Goal: Task Accomplishment & Management: Manage account settings

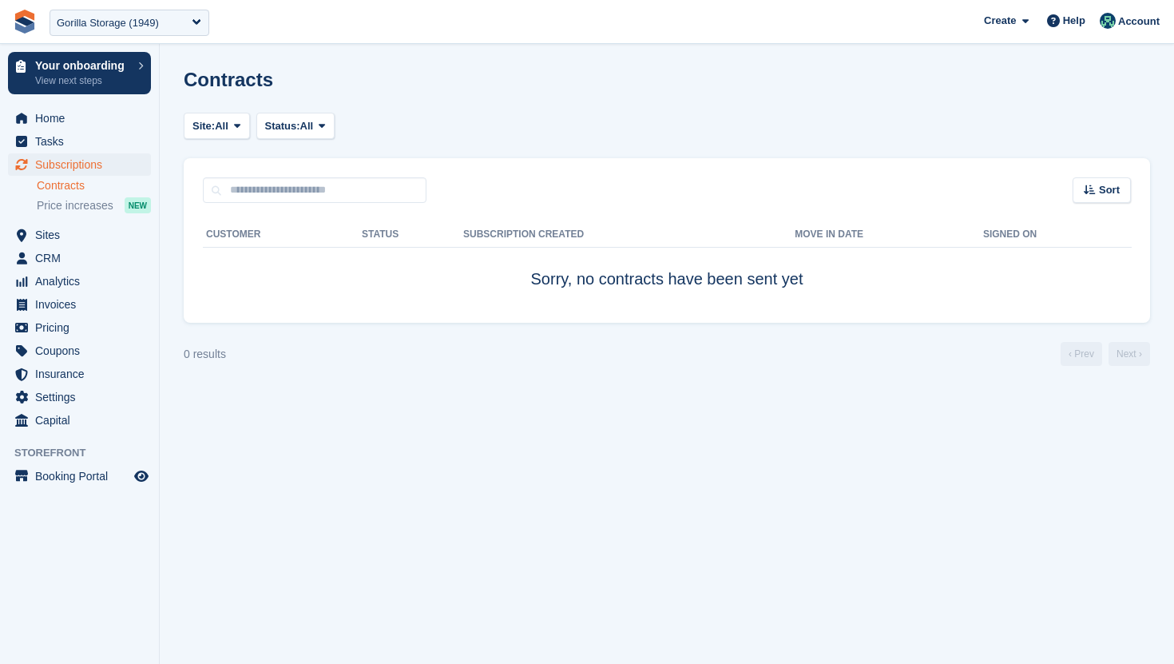
click at [148, 22] on div "Gorilla Storage (1949)" at bounding box center [108, 23] width 102 height 16
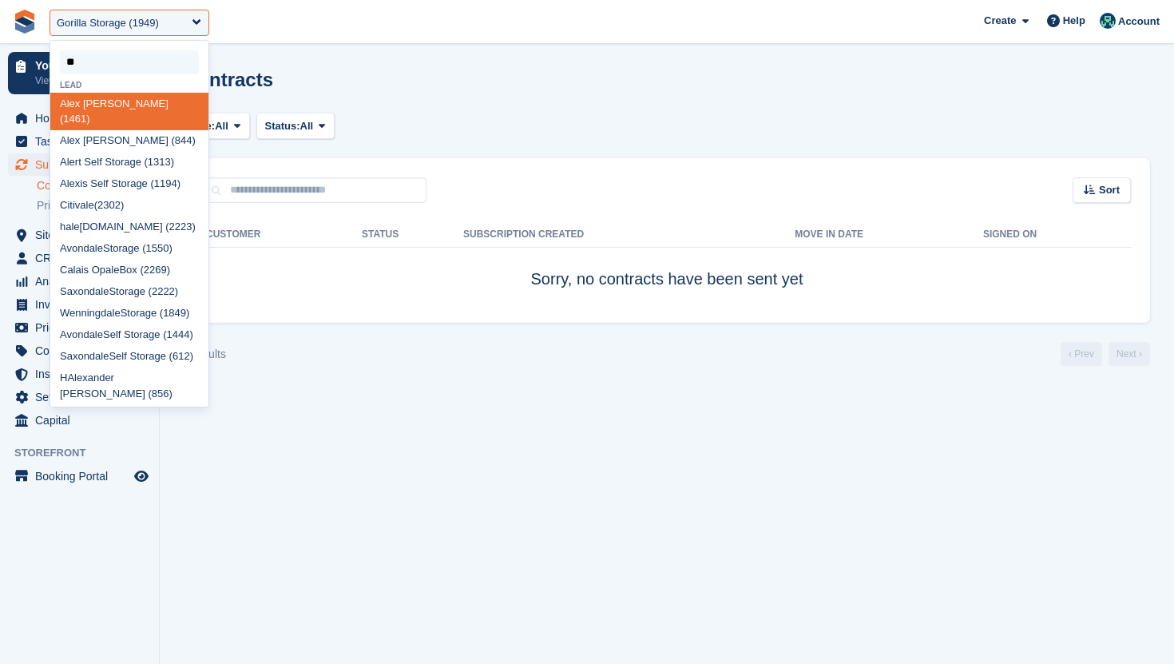
type input "*"
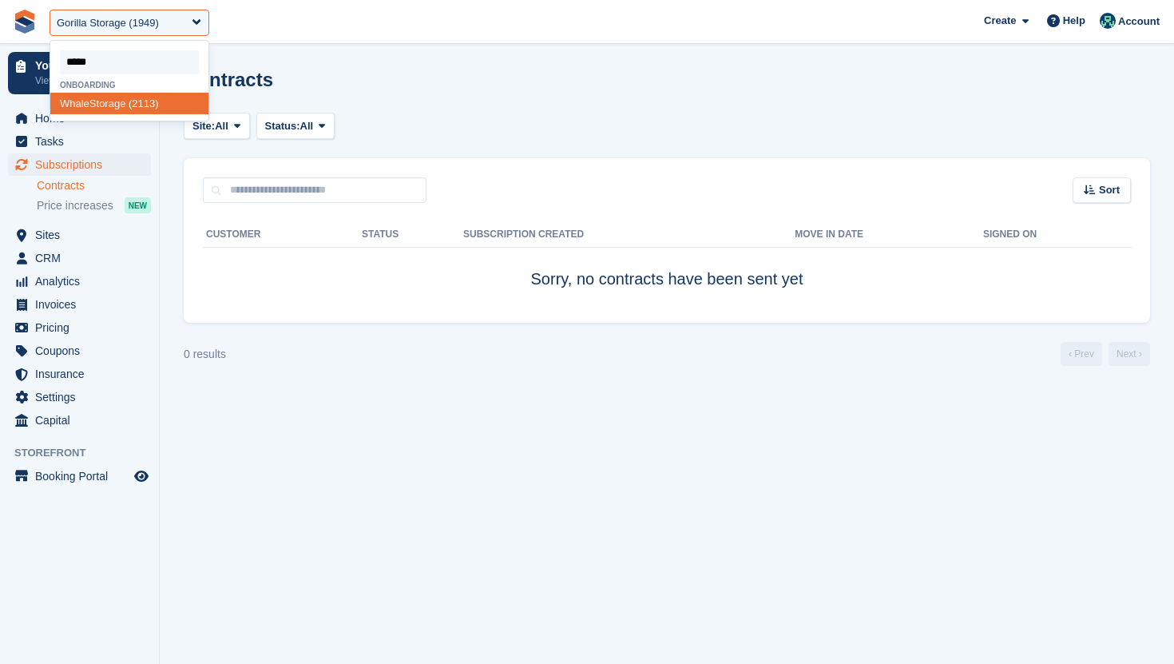
click at [104, 57] on input "select-one" at bounding box center [129, 62] width 139 height 24
type input "****"
click at [132, 149] on div "Open Sky Self Storage (2207)" at bounding box center [129, 151] width 158 height 22
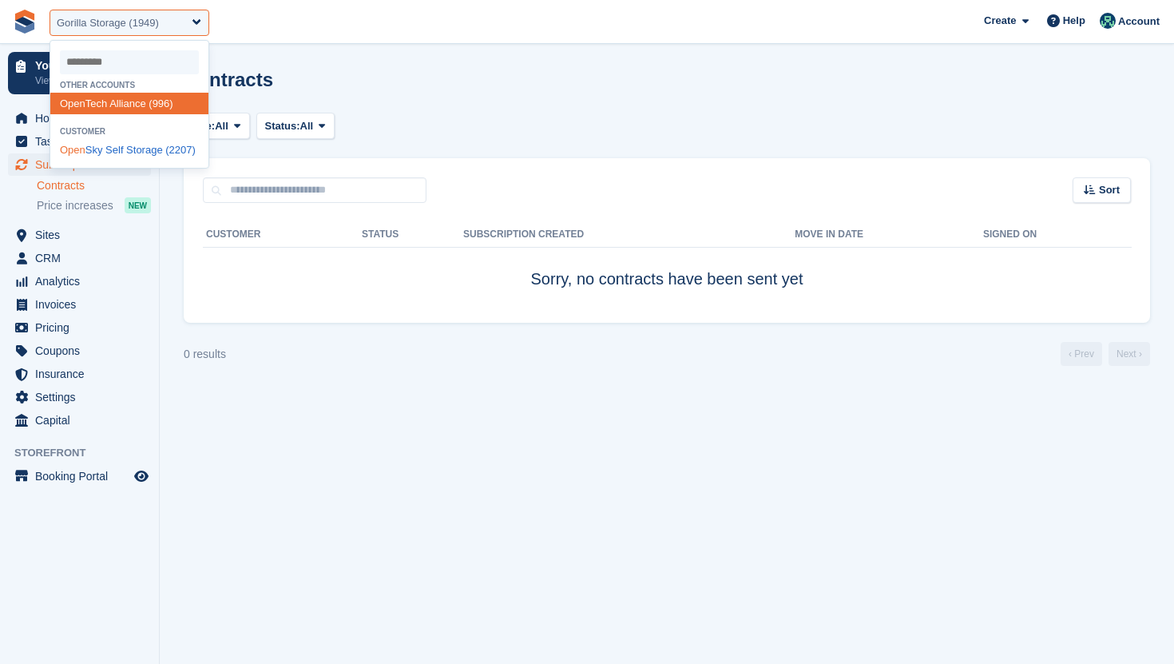
select select "****"
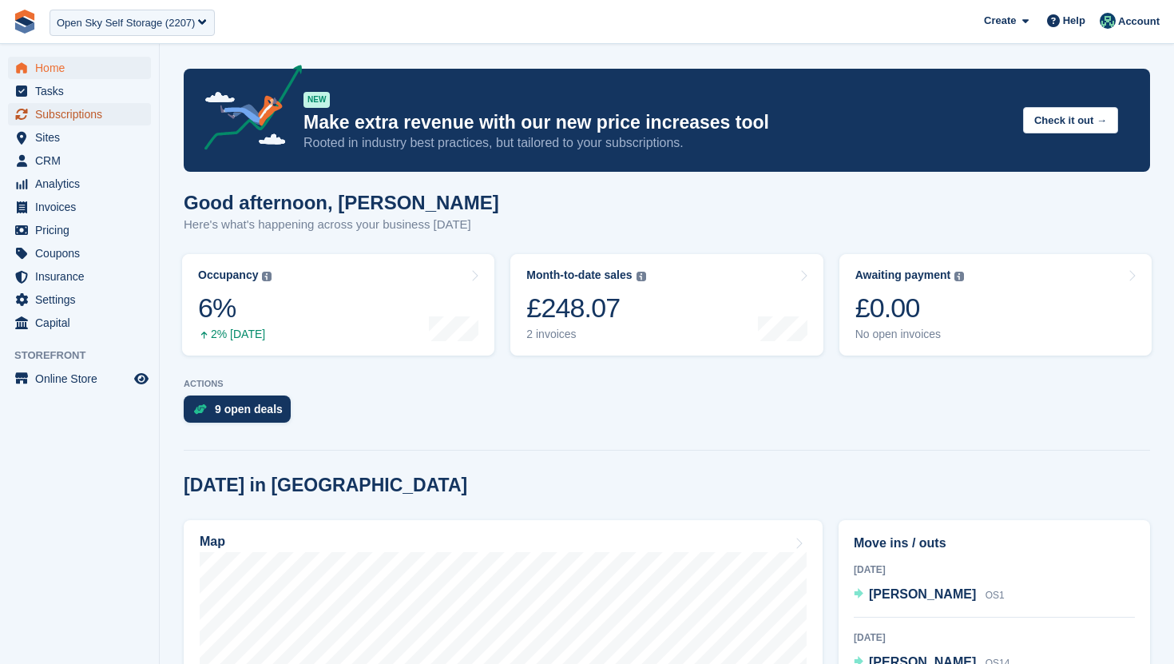
click at [97, 119] on span "Subscriptions" at bounding box center [83, 114] width 96 height 22
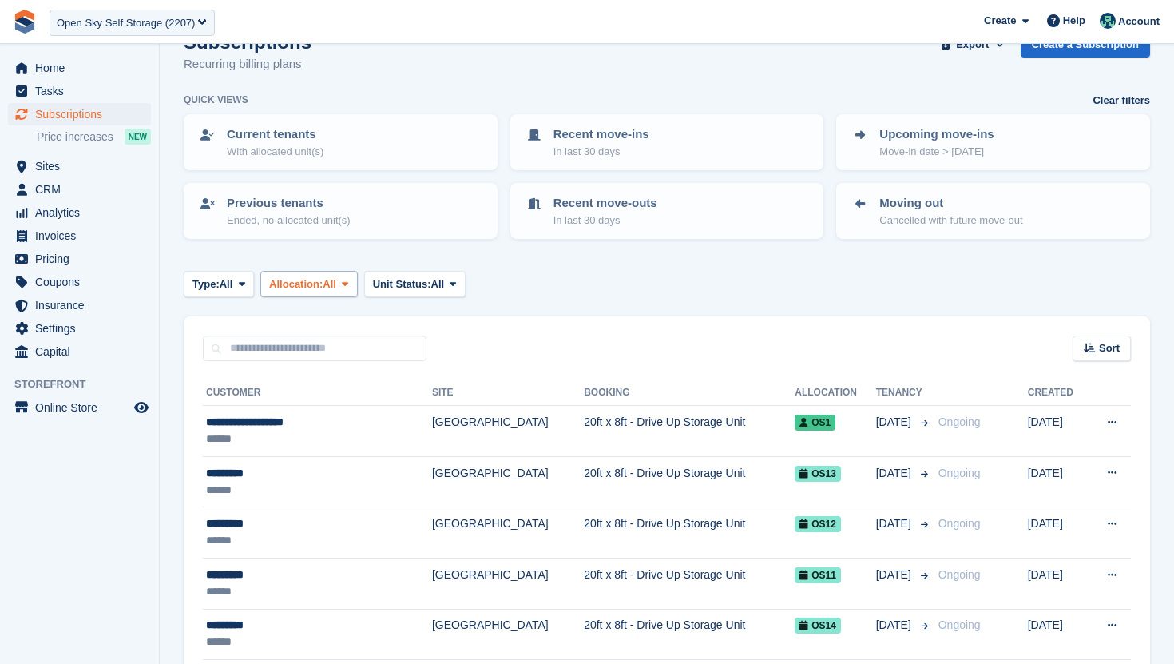
scroll to position [22, 0]
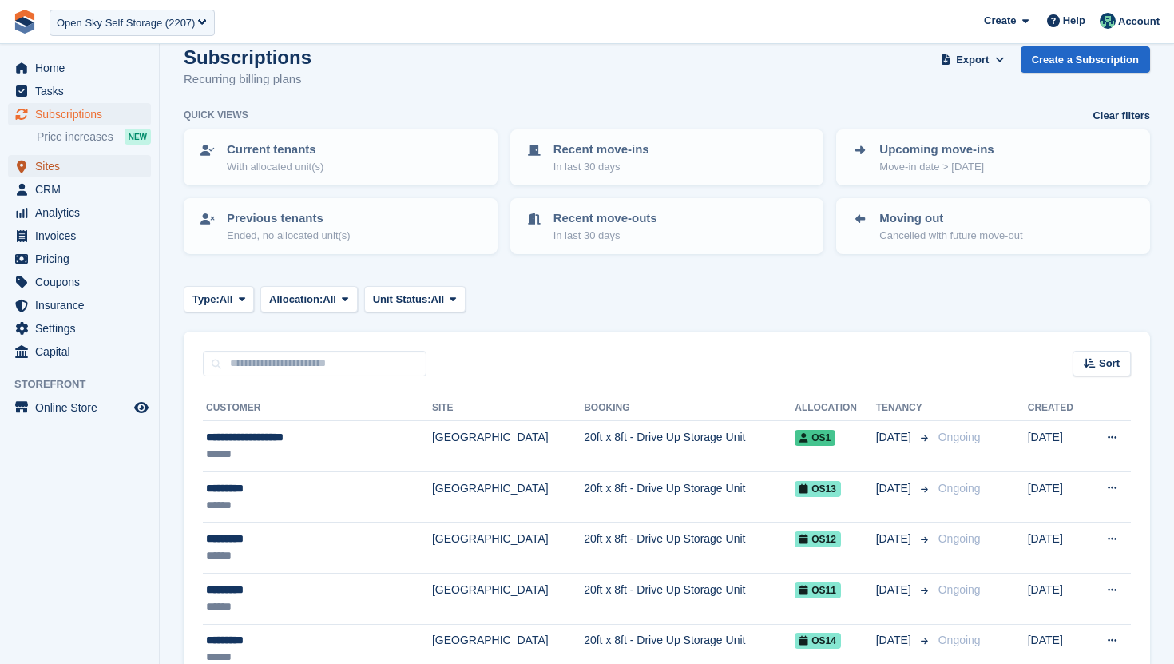
click at [72, 169] on span "Sites" at bounding box center [83, 166] width 96 height 22
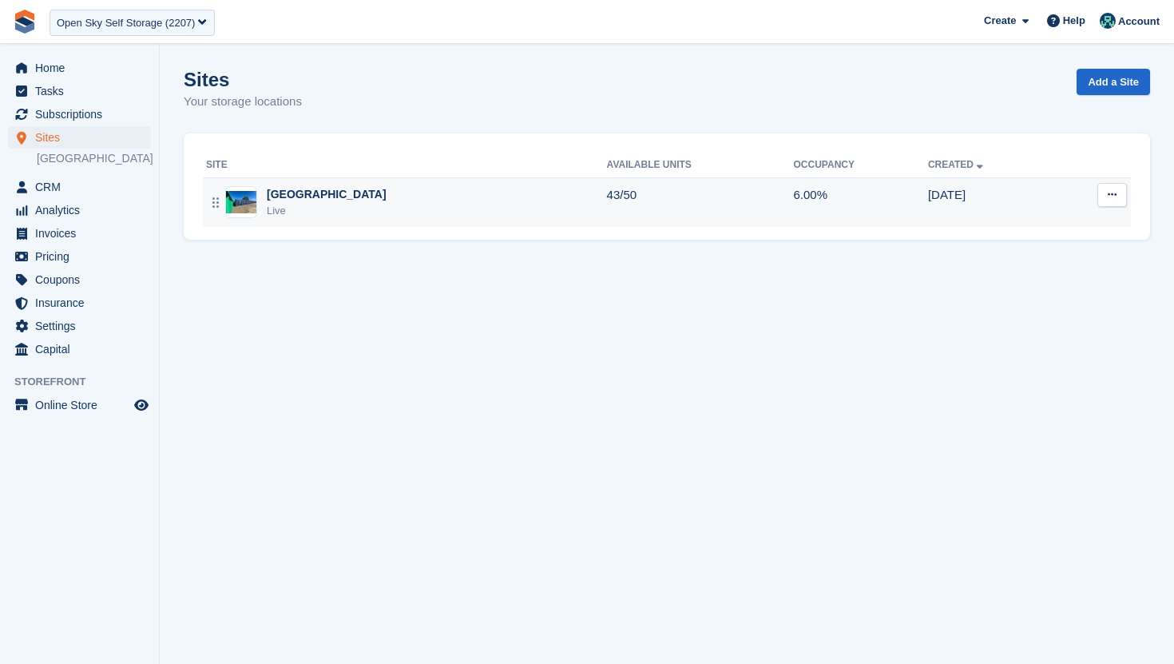
click at [281, 221] on td "Northampton Live" at bounding box center [405, 202] width 404 height 50
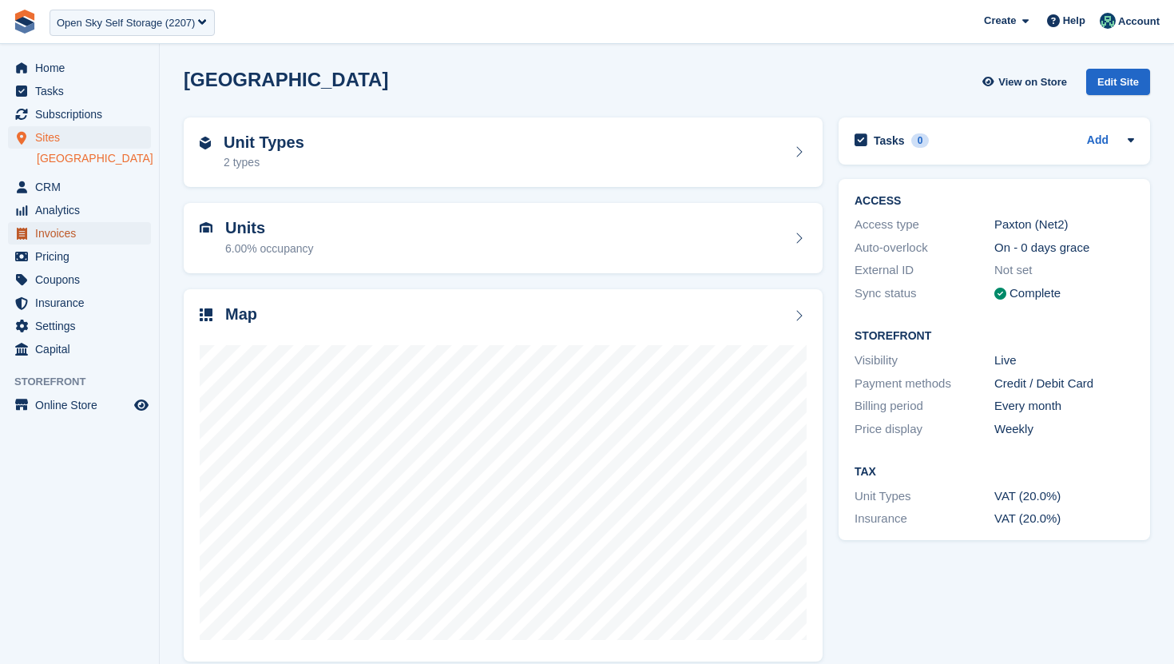
click at [91, 233] on span "Invoices" at bounding box center [83, 233] width 96 height 22
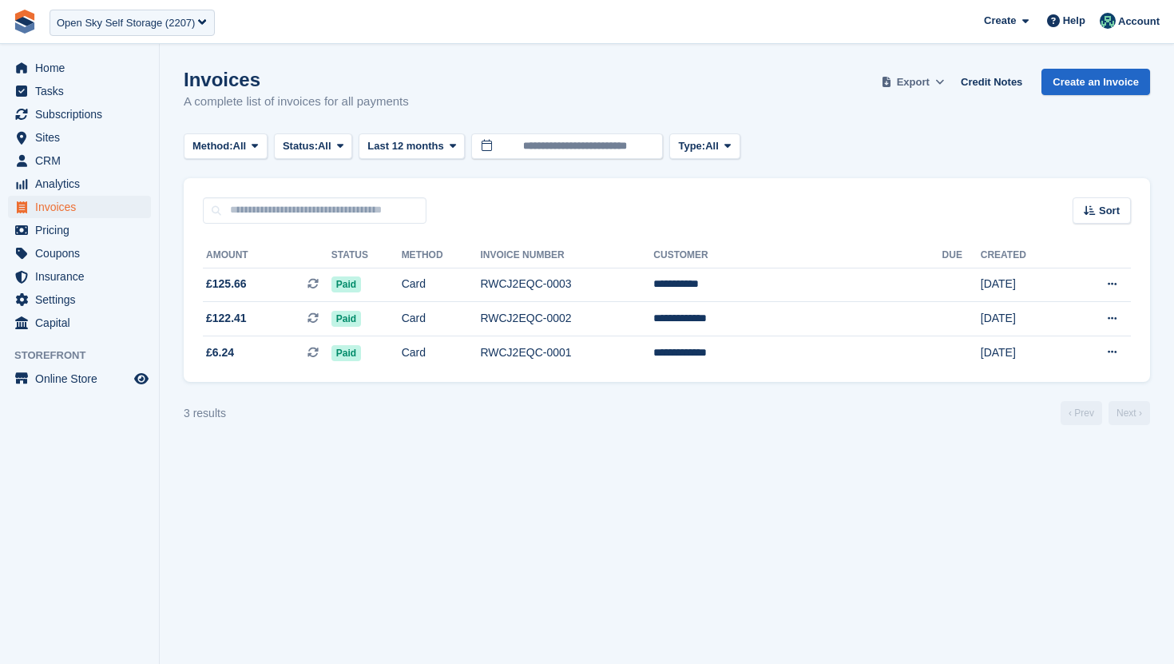
click at [921, 88] on span "Export" at bounding box center [913, 82] width 33 height 16
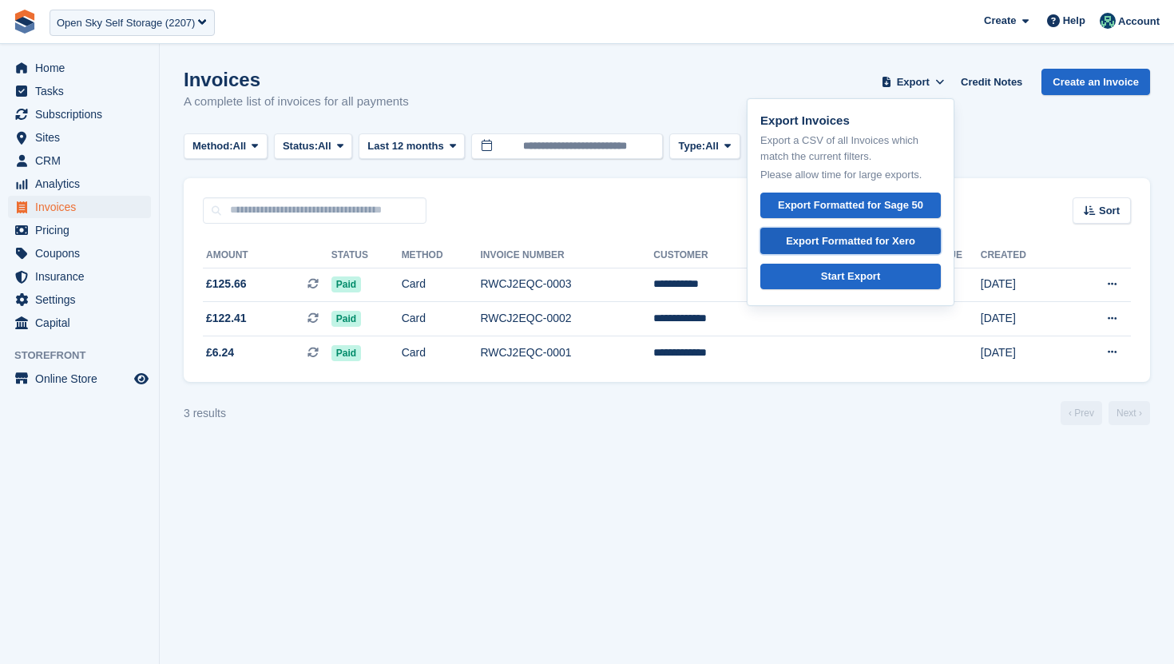
click at [888, 248] on div "Export Formatted for Xero" at bounding box center [850, 241] width 129 height 16
click at [481, 340] on td "Card" at bounding box center [441, 352] width 79 height 34
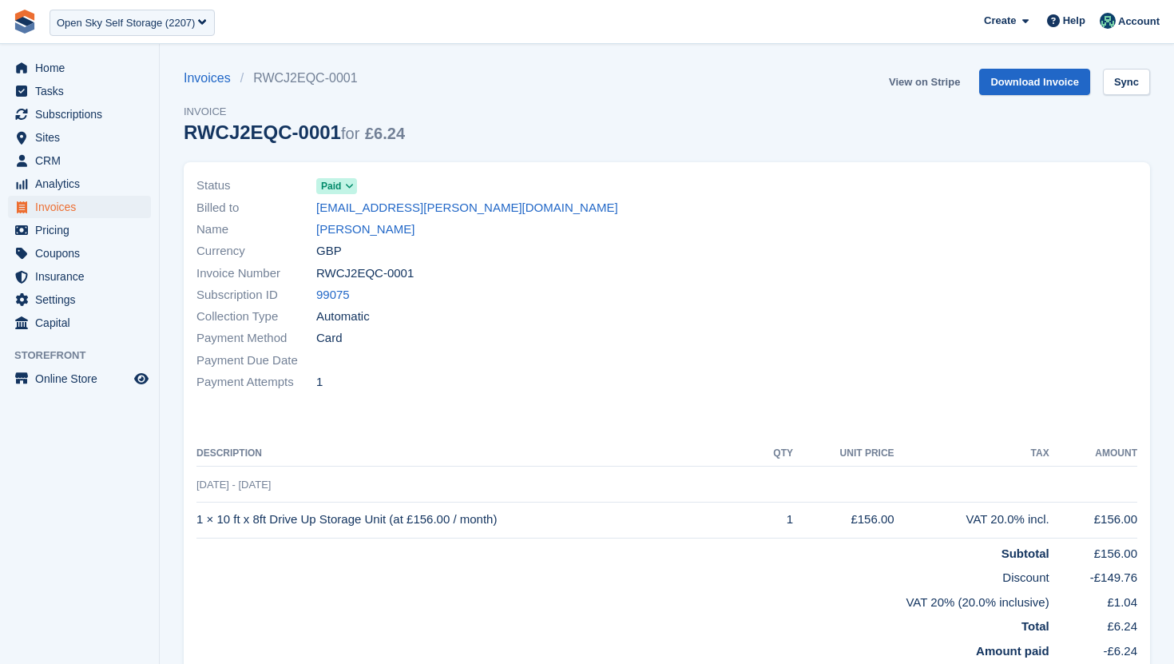
click at [925, 90] on link "View on Stripe" at bounding box center [924, 82] width 84 height 26
click at [56, 378] on span "Online Store" at bounding box center [83, 378] width 96 height 22
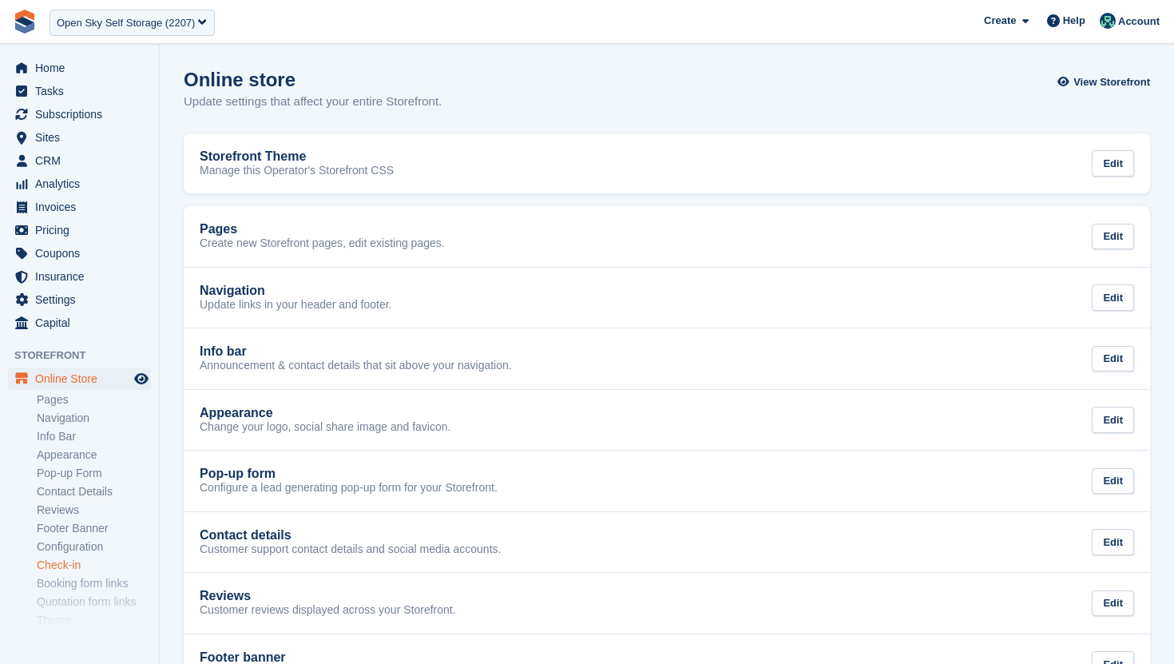
click at [72, 567] on link "Check-in" at bounding box center [94, 564] width 114 height 15
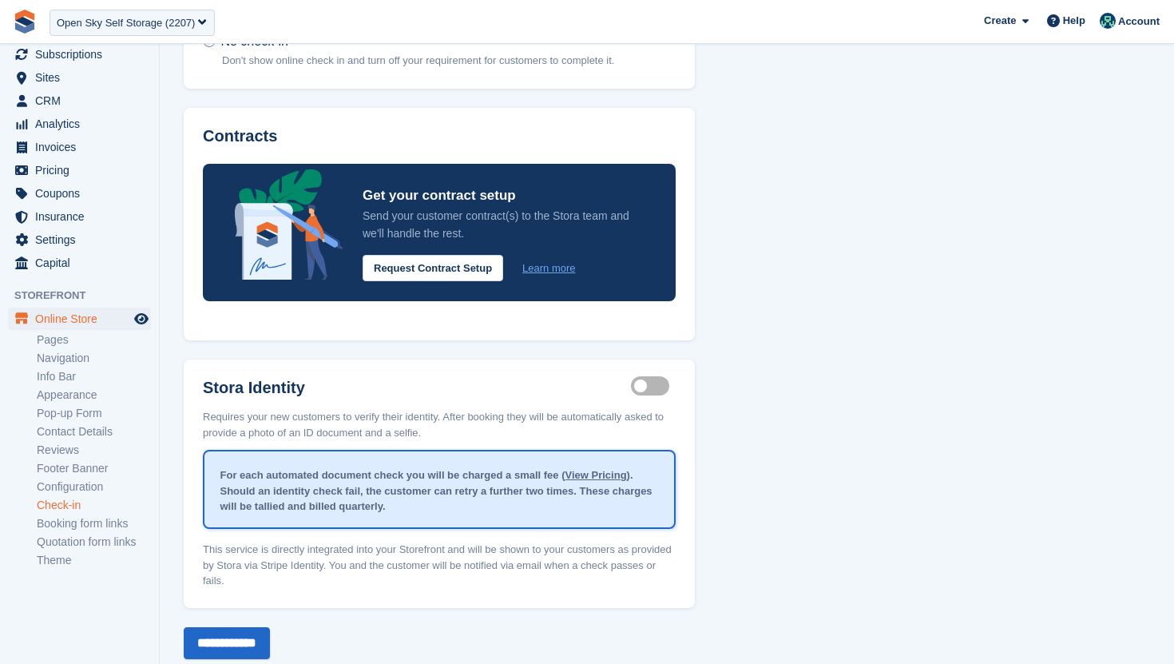
scroll to position [237, 0]
